Goal: Information Seeking & Learning: Compare options

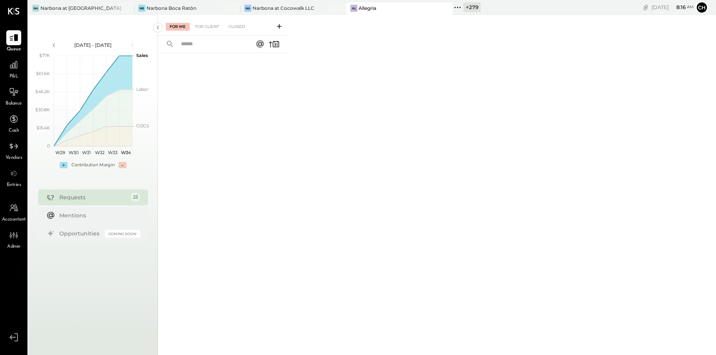
click at [461, 5] on icon at bounding box center [457, 7] width 10 height 10
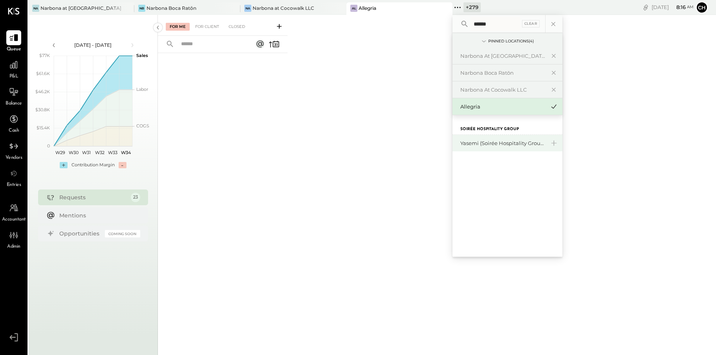
type input "******"
click at [505, 145] on div "Yasemi (Soirée Hospitality Group)" at bounding box center [502, 142] width 85 height 7
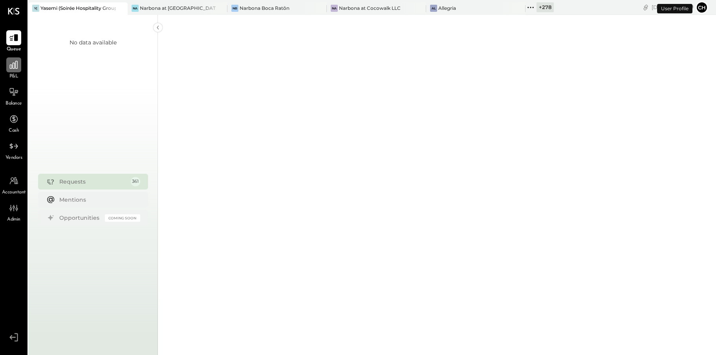
click at [13, 66] on icon at bounding box center [14, 65] width 8 height 8
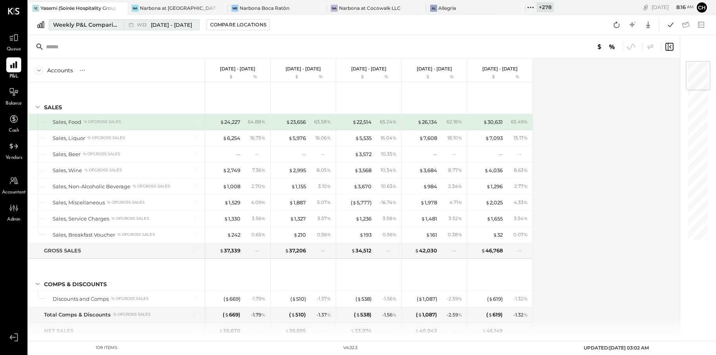
click at [104, 26] on div "Weekly P&L Comparison" at bounding box center [86, 25] width 66 height 8
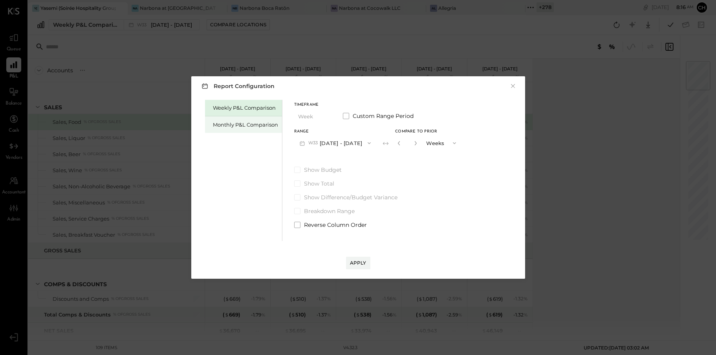
click at [229, 123] on div "Monthly P&L Comparison" at bounding box center [245, 124] width 65 height 7
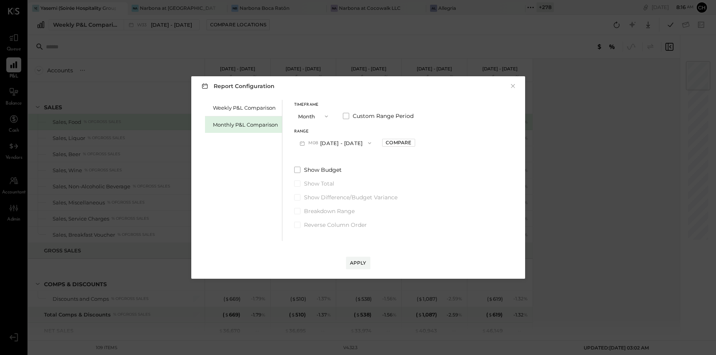
click at [338, 143] on button "M08 [DATE] - [DATE]" at bounding box center [335, 143] width 83 height 15
click at [339, 158] on span "[DATE] - [DATE]" at bounding box center [331, 160] width 37 height 7
click at [355, 264] on div "Apply" at bounding box center [358, 262] width 16 height 7
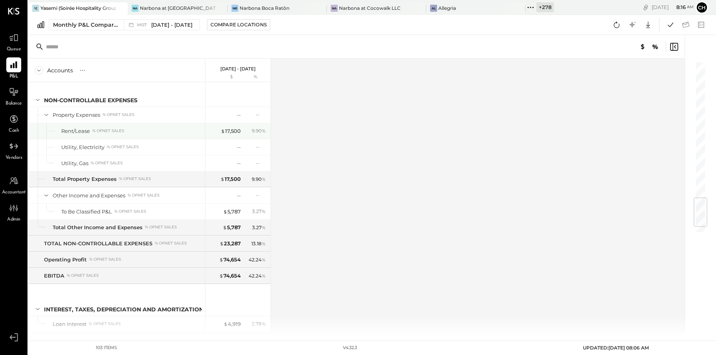
scroll to position [1228, 0]
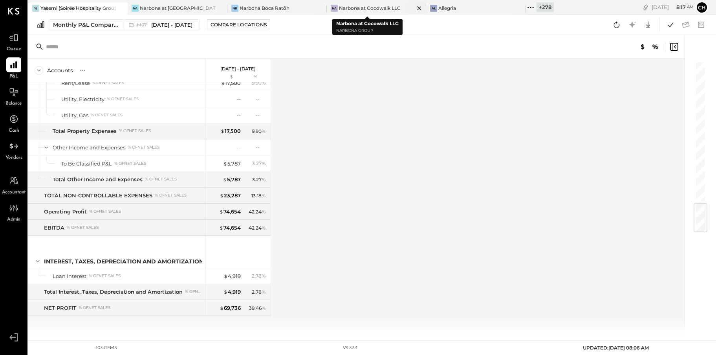
click at [414, 8] on icon at bounding box center [419, 8] width 10 height 9
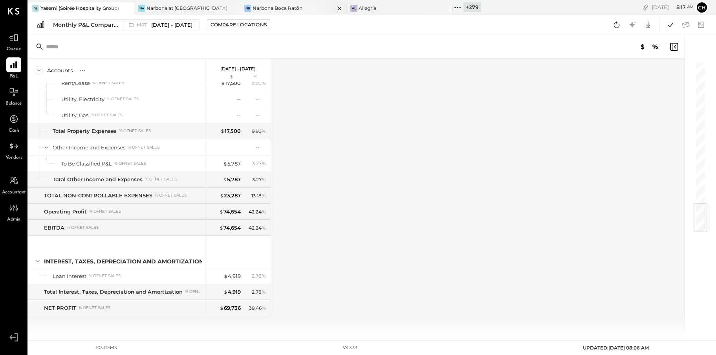
click at [129, 7] on icon at bounding box center [127, 8] width 4 height 4
click at [336, 8] on icon at bounding box center [340, 8] width 10 height 9
click at [247, 5] on icon at bounding box center [245, 7] width 10 height 10
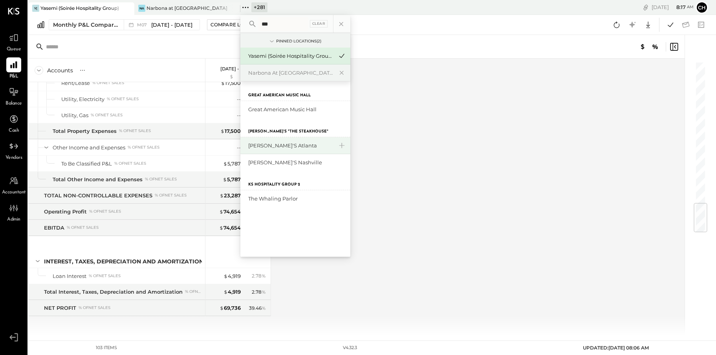
type input "***"
click at [271, 146] on div "[PERSON_NAME]'s Atlanta" at bounding box center [290, 145] width 85 height 7
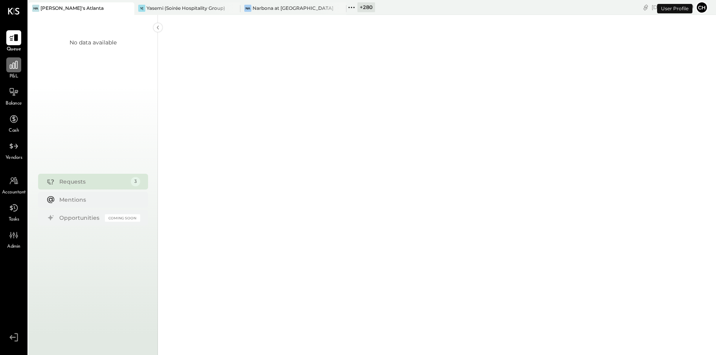
click at [12, 68] on icon at bounding box center [14, 65] width 8 height 8
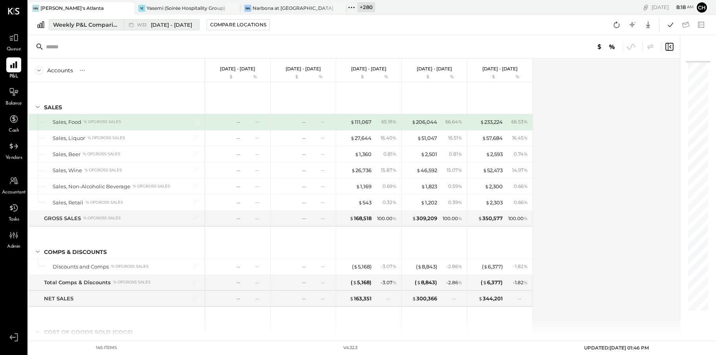
click at [83, 22] on div "Weekly P&L Comparison" at bounding box center [86, 25] width 66 height 8
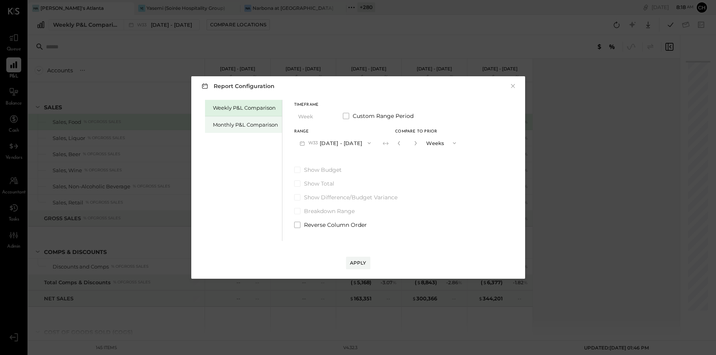
click at [250, 127] on div "Monthly P&L Comparison" at bounding box center [245, 124] width 65 height 7
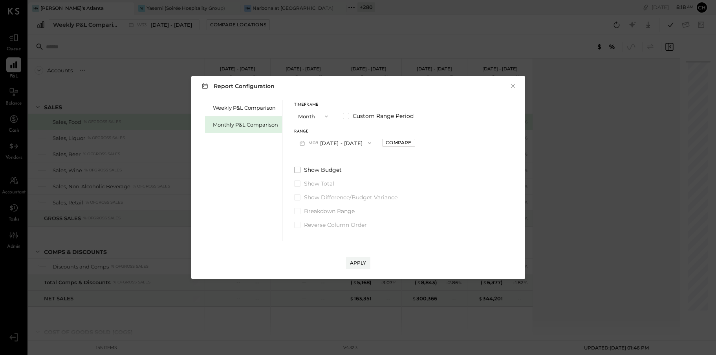
click at [331, 142] on button "M08 [DATE] - [DATE]" at bounding box center [335, 143] width 83 height 15
click at [335, 165] on div "M07 [DATE] - [DATE]" at bounding box center [340, 160] width 90 height 16
click at [362, 261] on div "Apply" at bounding box center [358, 262] width 16 height 7
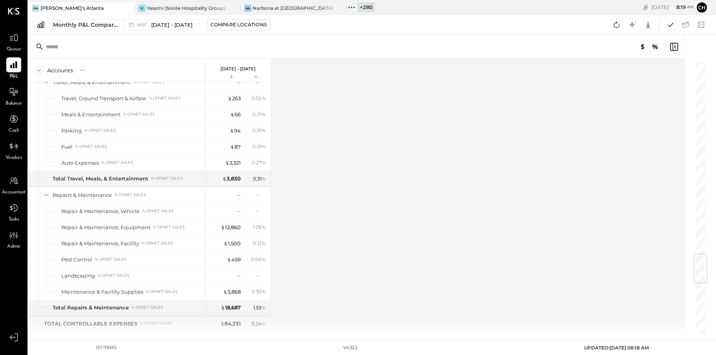
scroll to position [1723, 0]
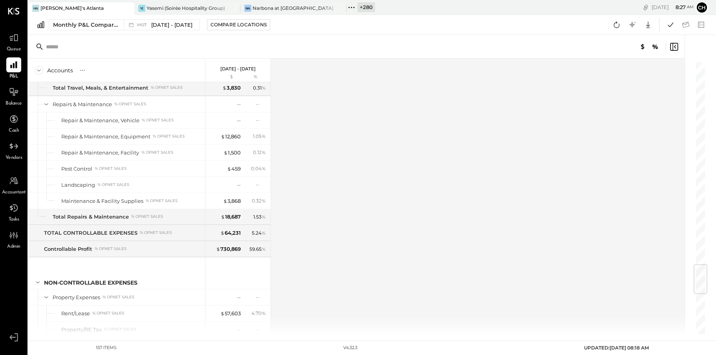
click at [352, 7] on icon at bounding box center [351, 7] width 1 height 1
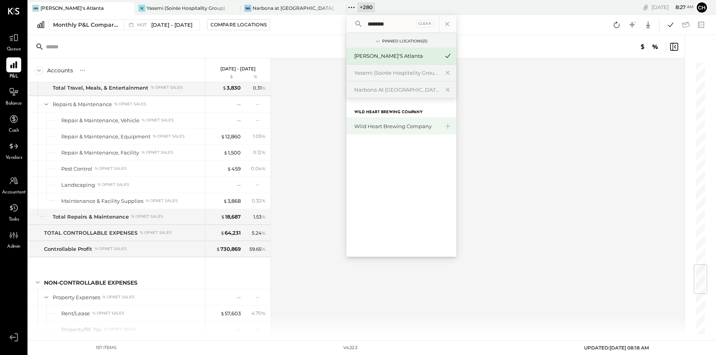
type input "********"
click at [377, 128] on div "Wild Heart Brewing Company" at bounding box center [396, 126] width 85 height 7
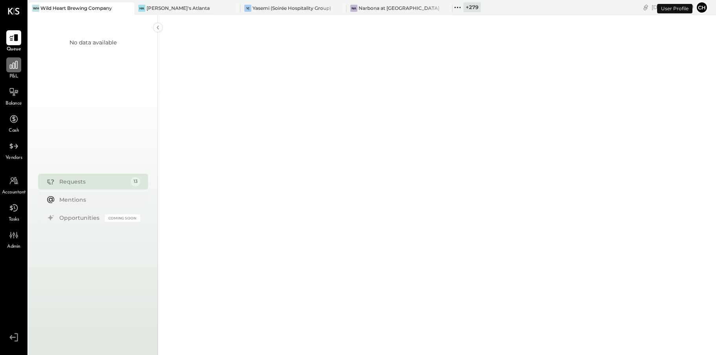
click at [13, 67] on icon at bounding box center [14, 65] width 8 height 8
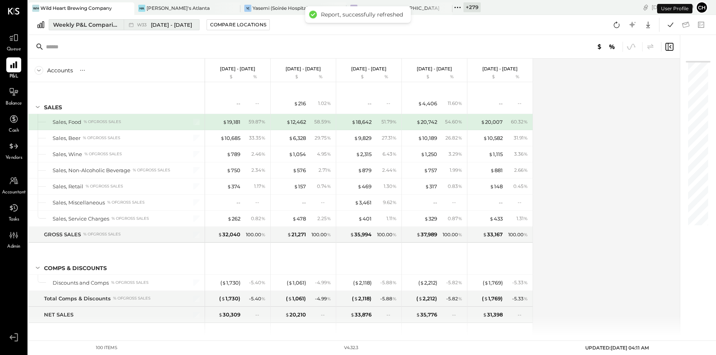
click at [97, 26] on div "Weekly P&L Comparison" at bounding box center [86, 25] width 66 height 8
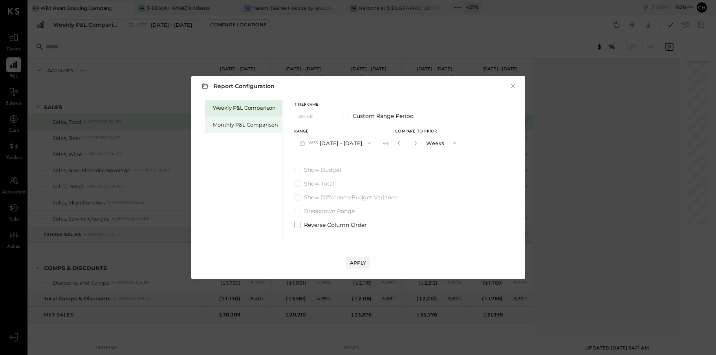
click at [239, 125] on div "Monthly P&L Comparison" at bounding box center [245, 124] width 65 height 7
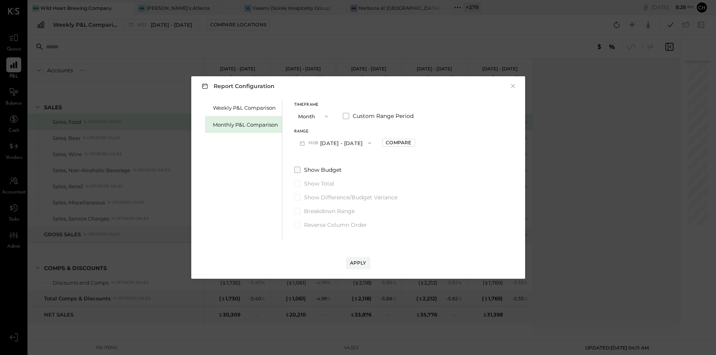
click at [298, 172] on span at bounding box center [297, 170] width 6 height 6
click at [351, 261] on div "Apply" at bounding box center [358, 262] width 16 height 7
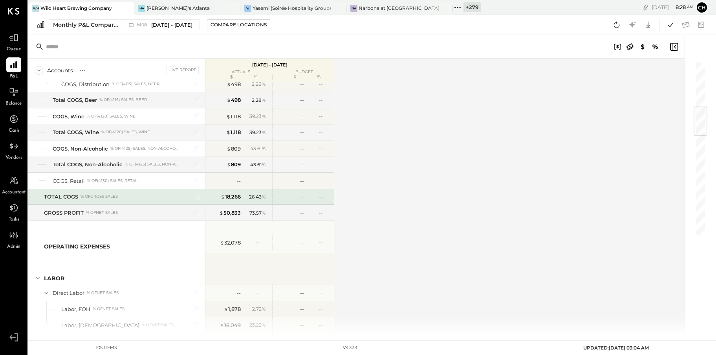
scroll to position [4, 0]
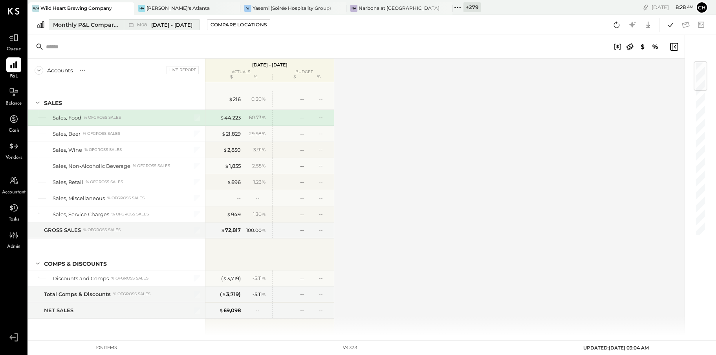
click at [110, 24] on div "Monthly P&L Comparison" at bounding box center [86, 25] width 66 height 8
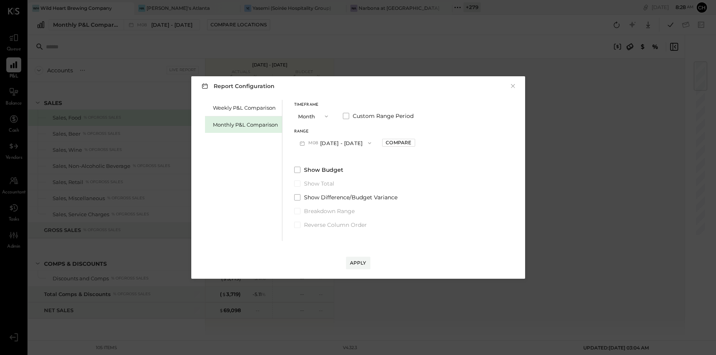
click at [363, 141] on span "button" at bounding box center [368, 143] width 10 height 6
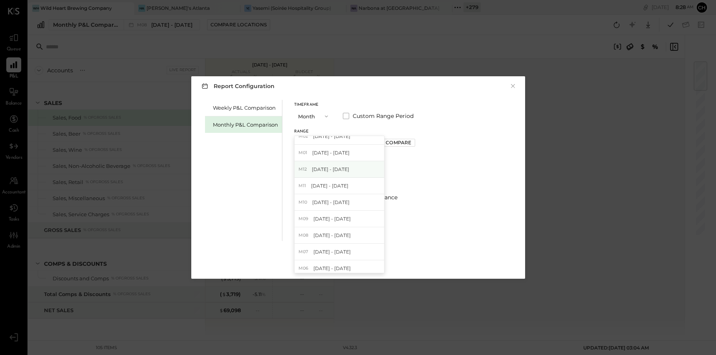
scroll to position [106, 0]
click at [342, 170] on span "[DATE] - [DATE]" at bounding box center [330, 169] width 37 height 7
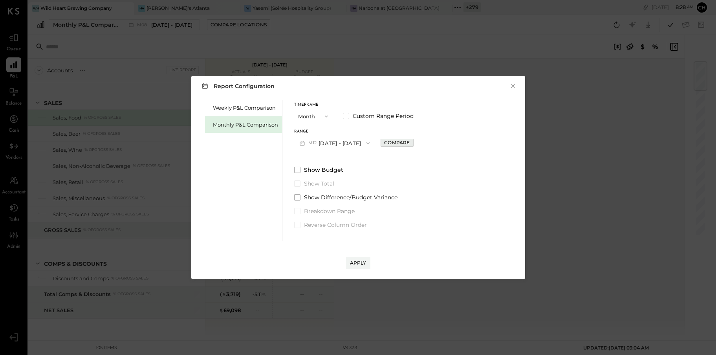
click at [393, 142] on div "Compare" at bounding box center [397, 142] width 26 height 7
click at [412, 142] on icon "button" at bounding box center [414, 143] width 5 height 5
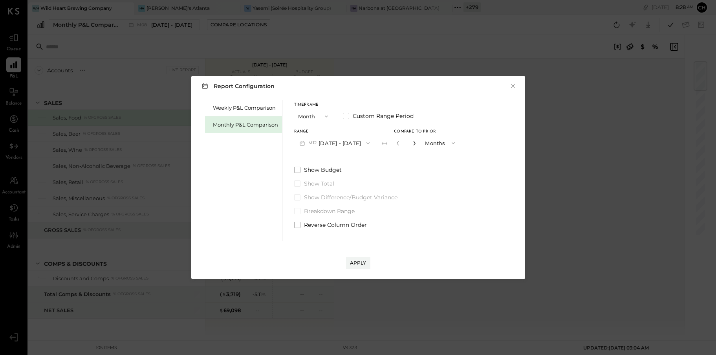
click at [412, 142] on icon "button" at bounding box center [414, 143] width 5 height 5
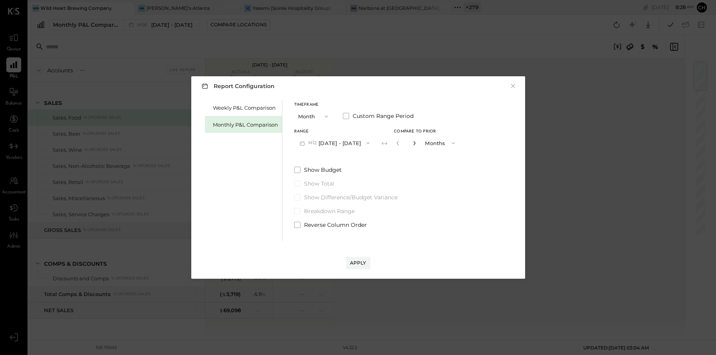
click at [412, 142] on icon "button" at bounding box center [414, 143] width 5 height 5
type input "**"
click at [361, 264] on div "Apply" at bounding box center [358, 262] width 16 height 7
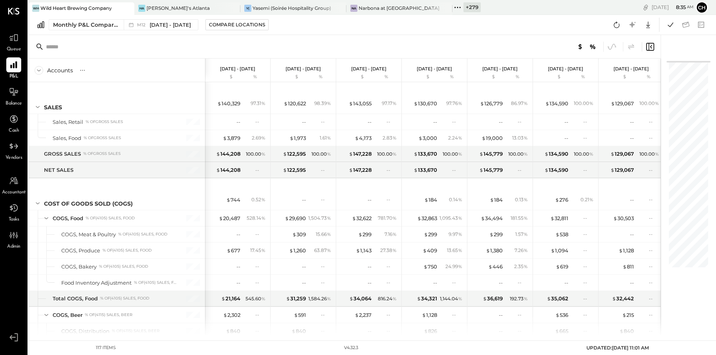
click at [120, 9] on div at bounding box center [120, 7] width 27 height 11
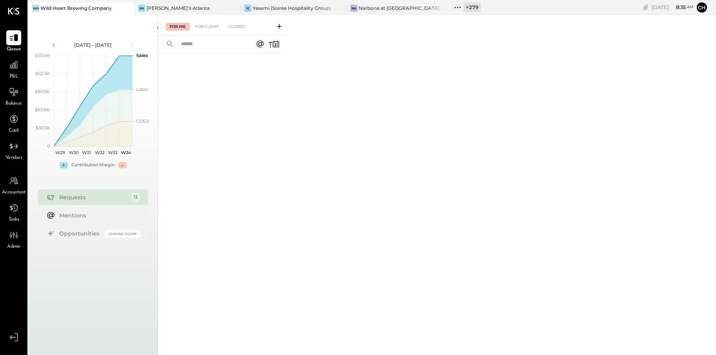
click at [460, 10] on icon at bounding box center [457, 7] width 10 height 10
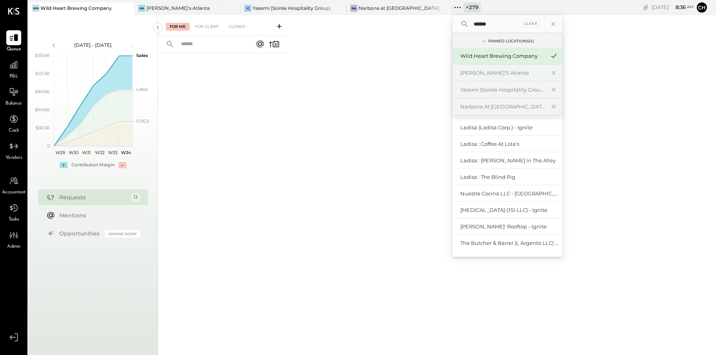
scroll to position [99, 0]
type input "******"
click at [503, 191] on div "Nuestra Cocina LLC - [GEOGRAPHIC_DATA]" at bounding box center [502, 192] width 85 height 7
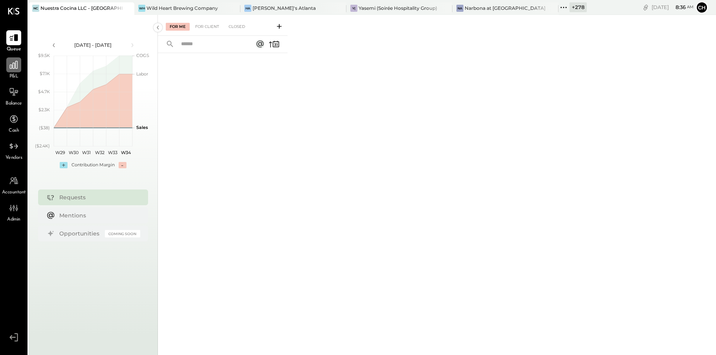
click at [14, 66] on icon at bounding box center [14, 65] width 10 height 10
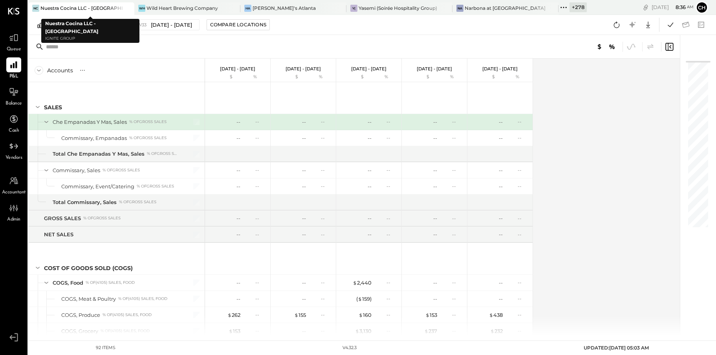
click at [125, 9] on icon at bounding box center [128, 8] width 10 height 9
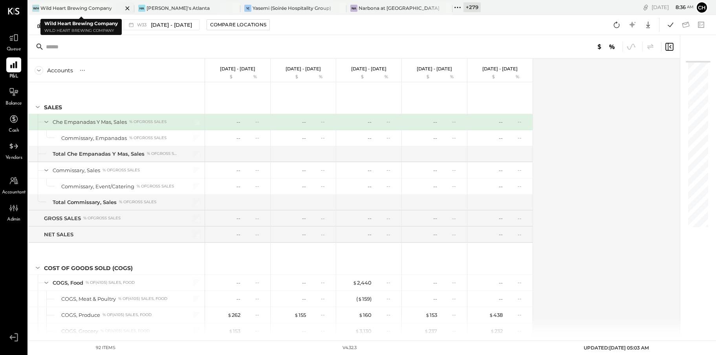
click at [126, 9] on icon at bounding box center [128, 8] width 10 height 9
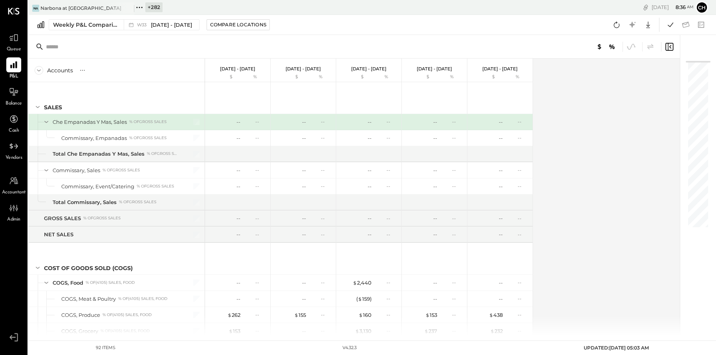
click at [126, 9] on icon at bounding box center [128, 8] width 10 height 9
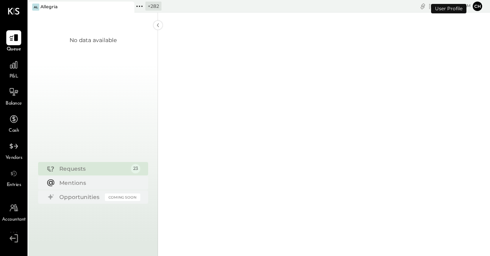
click at [142, 6] on icon at bounding box center [141, 5] width 1 height 1
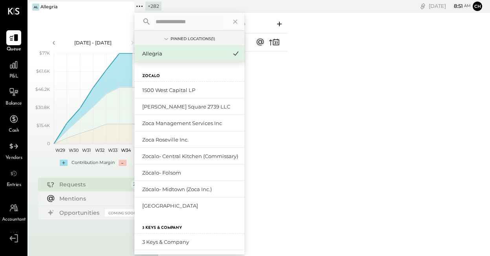
type input "****"
click at [171, 21] on input "text" at bounding box center [188, 22] width 73 height 14
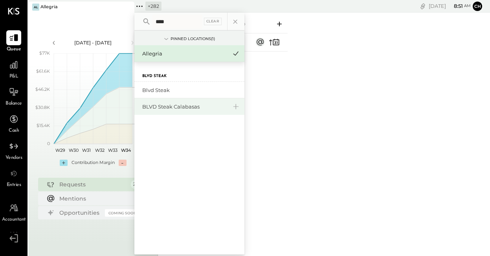
type input "****"
click at [185, 109] on div "BLVD Steak Calabasas" at bounding box center [184, 106] width 85 height 7
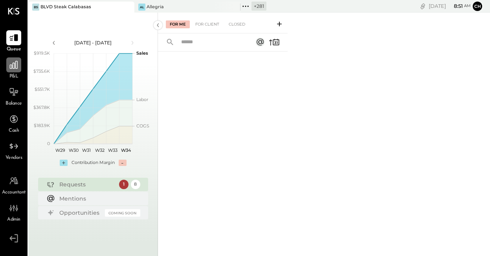
click at [15, 64] on icon at bounding box center [14, 65] width 8 height 8
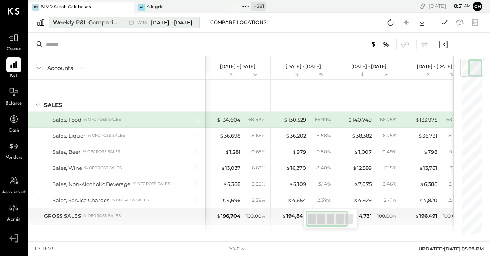
click at [79, 26] on button "Weekly P&L Comparison W33 [DATE] - [DATE]" at bounding box center [124, 22] width 151 height 11
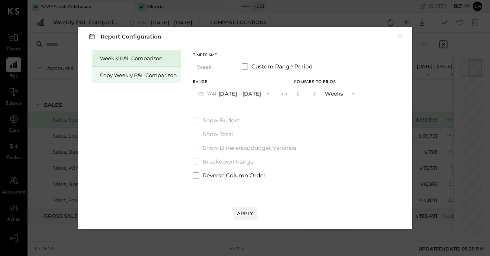
click at [137, 74] on div "Copy Weekly P&L Comparison" at bounding box center [138, 74] width 77 height 7
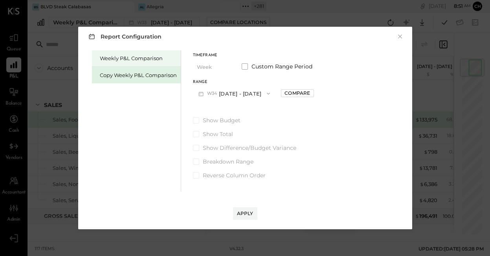
click at [135, 60] on div "Weekly P&L Comparison" at bounding box center [138, 58] width 77 height 7
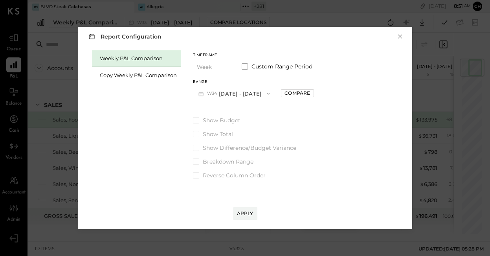
click at [399, 37] on button "×" at bounding box center [399, 37] width 7 height 8
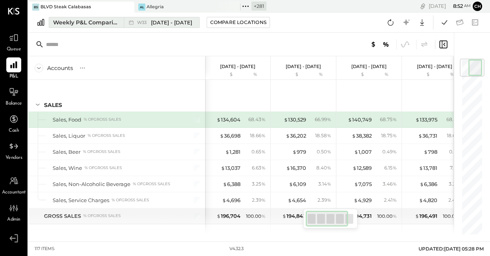
click at [73, 24] on div "Weekly P&L Comparison" at bounding box center [86, 22] width 66 height 8
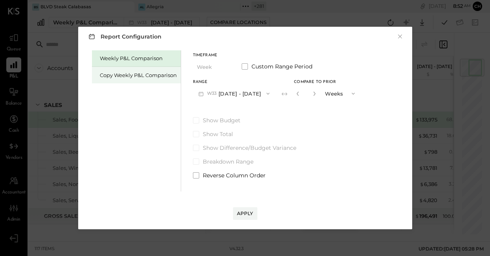
click at [137, 77] on div "Copy Weekly P&L Comparison" at bounding box center [138, 74] width 77 height 7
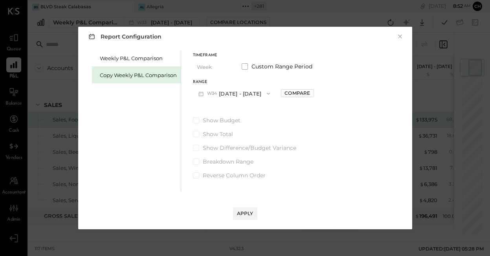
click at [223, 94] on button "W34 Aug 18 - 24, 2025" at bounding box center [234, 93] width 83 height 15
click at [142, 71] on div "Copy Weekly P&L Comparison" at bounding box center [138, 74] width 77 height 7
click at [399, 36] on button "×" at bounding box center [399, 37] width 7 height 8
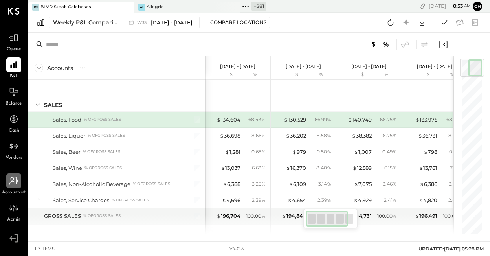
click at [12, 187] on div at bounding box center [13, 180] width 15 height 15
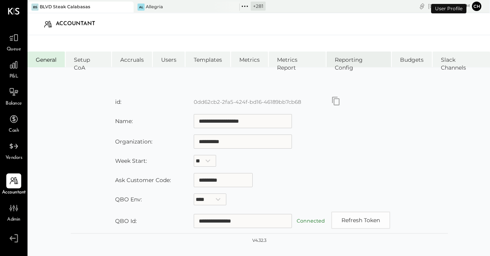
click at [362, 62] on li "Reporting Config" at bounding box center [358, 59] width 64 height 16
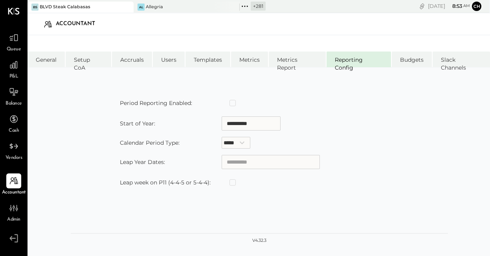
click at [250, 142] on select "***** ***** ***** *****" at bounding box center [236, 143] width 29 height 12
click at [222, 137] on select "***** ***** ***** *****" at bounding box center [236, 143] width 29 height 12
